Goal: Ask a question

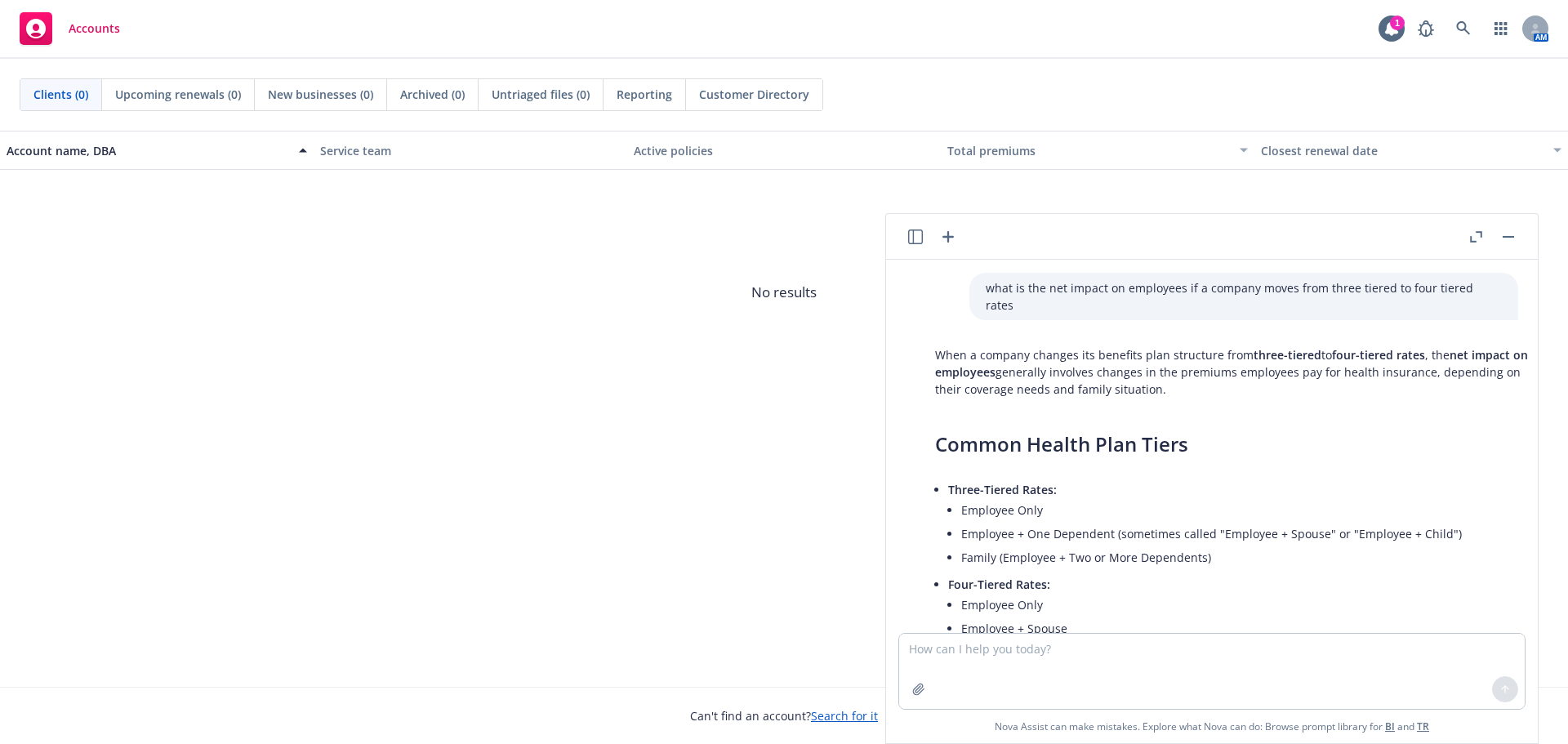
scroll to position [994, 13]
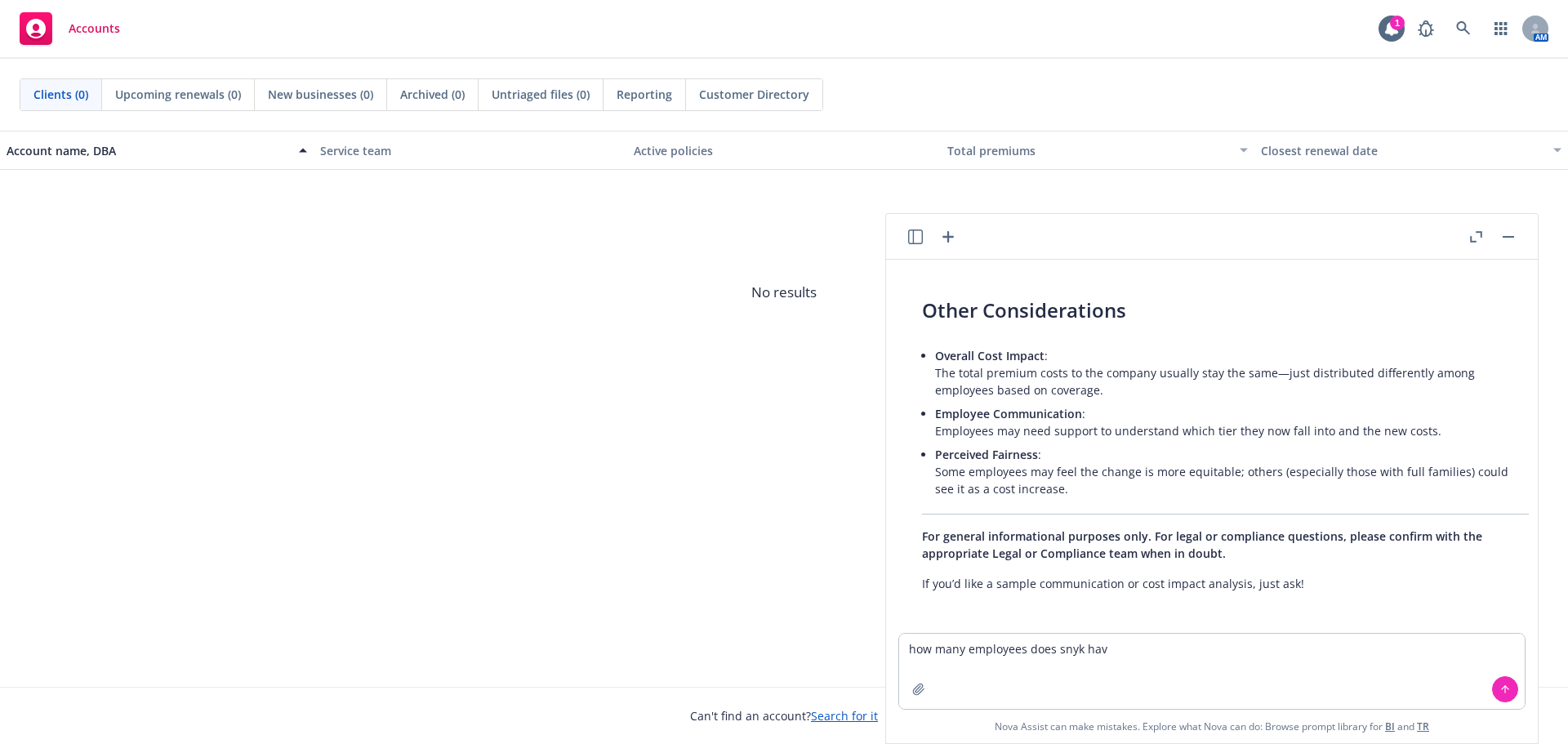
type textarea "how many employees does snyk have"
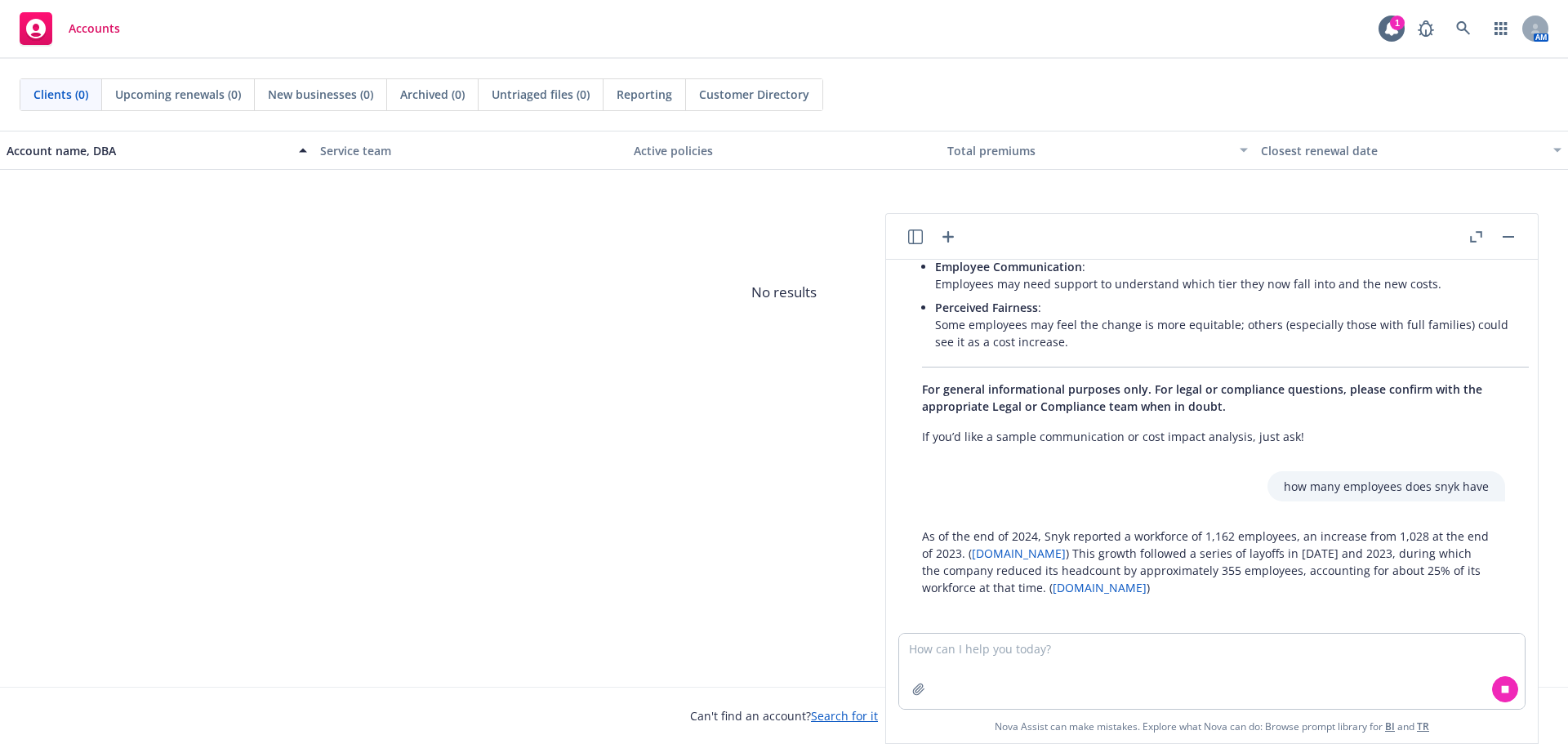
scroll to position [1145, 13]
